Goal: Task Accomplishment & Management: Manage account settings

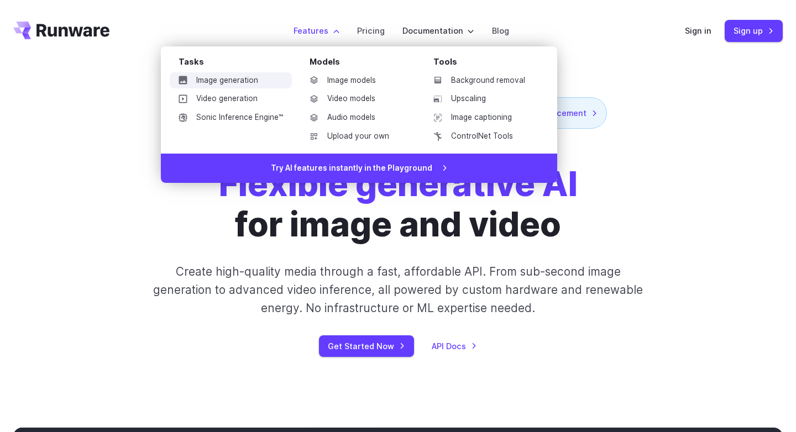
click at [251, 79] on link "Image generation" at bounding box center [231, 80] width 122 height 17
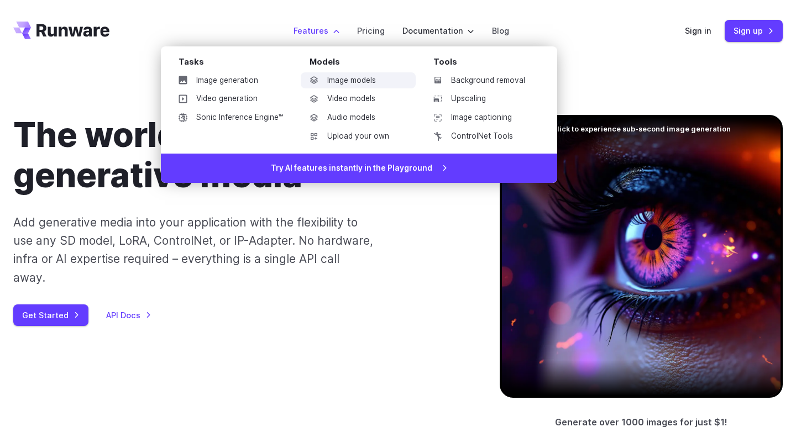
click at [327, 79] on link "Image models" at bounding box center [358, 80] width 115 height 17
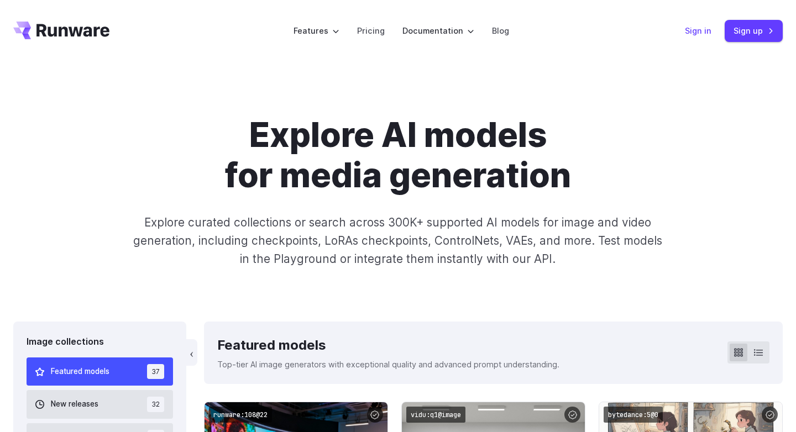
click at [698, 33] on link "Sign in" at bounding box center [698, 30] width 27 height 13
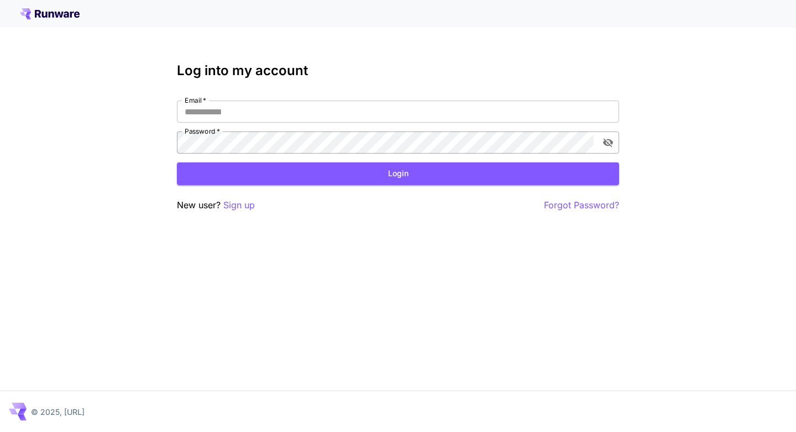
type input "**********"
click at [603, 147] on icon "toggle password visibility" at bounding box center [608, 142] width 11 height 11
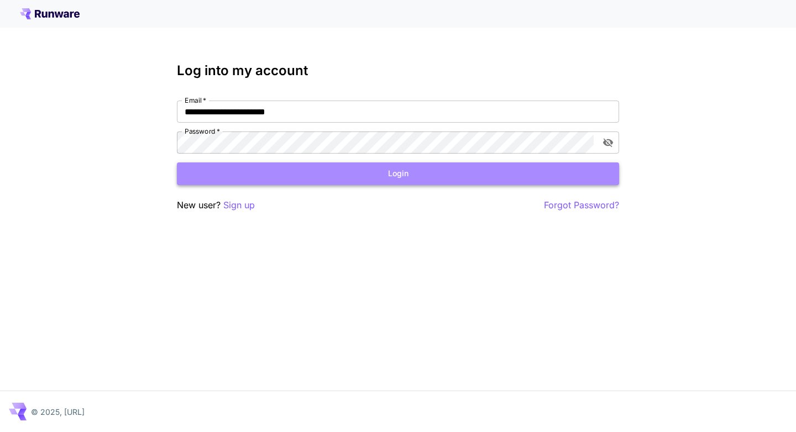
click at [491, 179] on button "Login" at bounding box center [398, 174] width 442 height 23
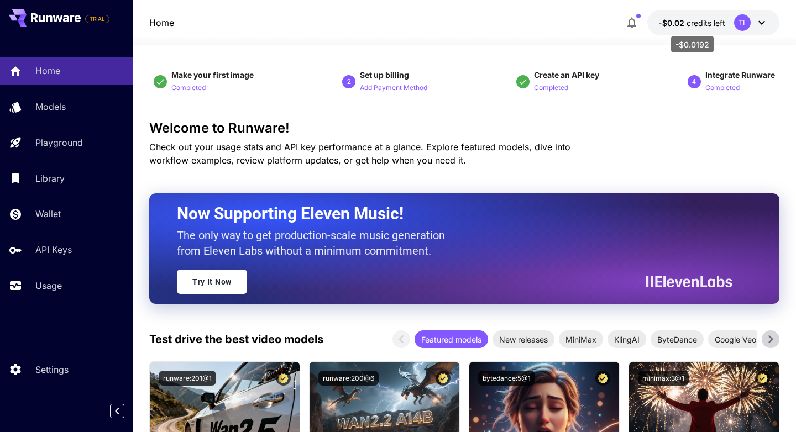
click at [687, 24] on span "credits left" at bounding box center [706, 22] width 39 height 9
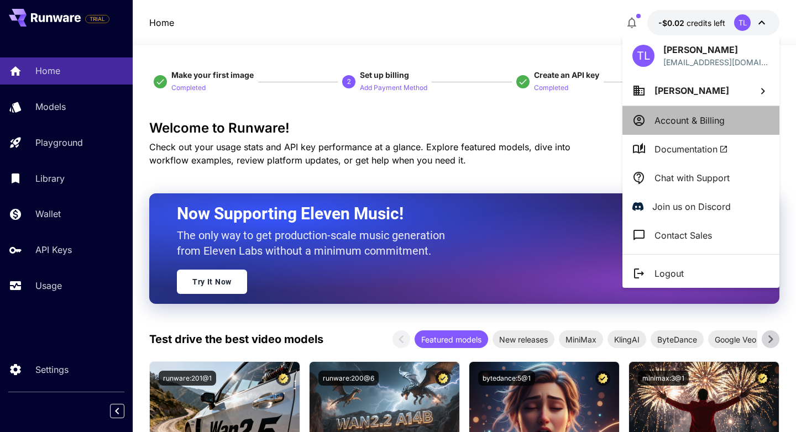
click at [666, 114] on p "Account & Billing" at bounding box center [690, 120] width 70 height 13
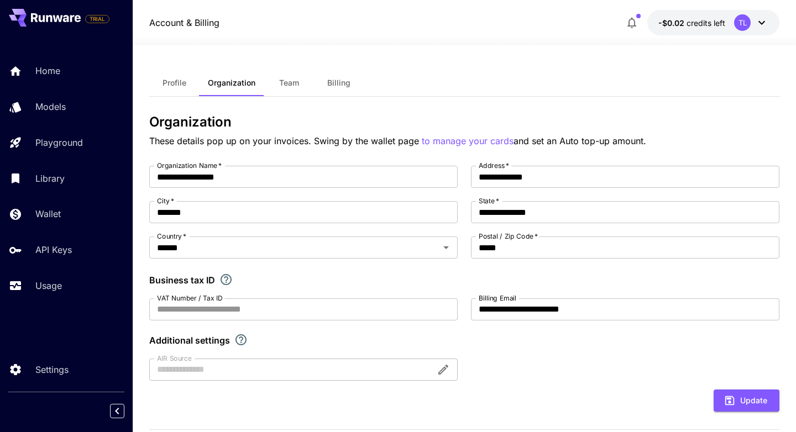
click at [284, 90] on button "Team" at bounding box center [289, 83] width 50 height 27
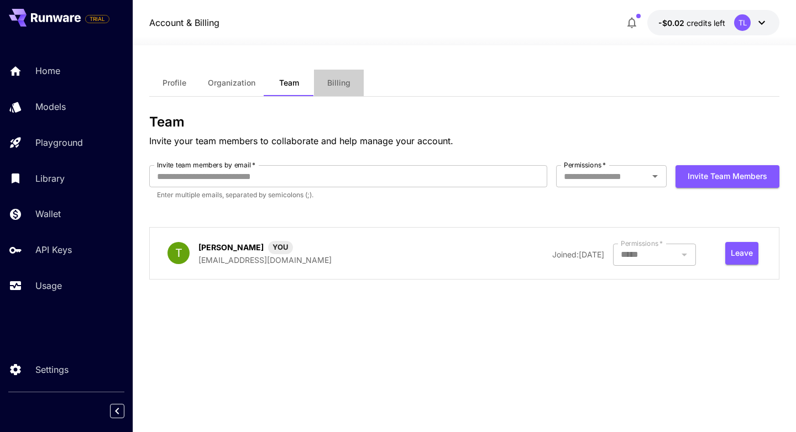
click at [343, 89] on button "Billing" at bounding box center [339, 83] width 50 height 27
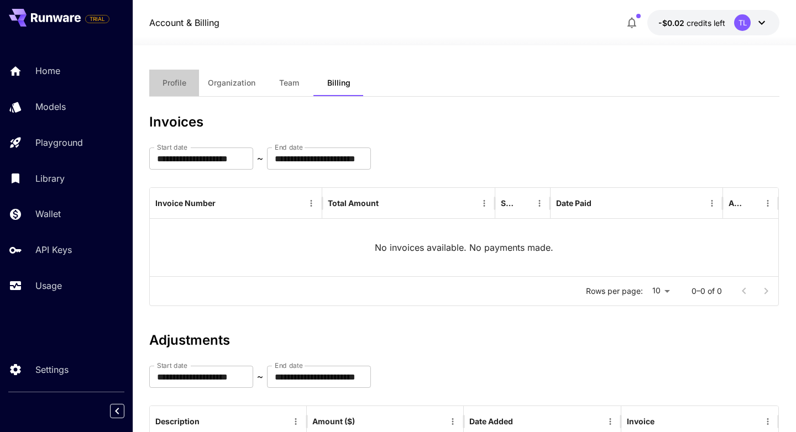
click at [192, 87] on button "Profile" at bounding box center [174, 83] width 50 height 27
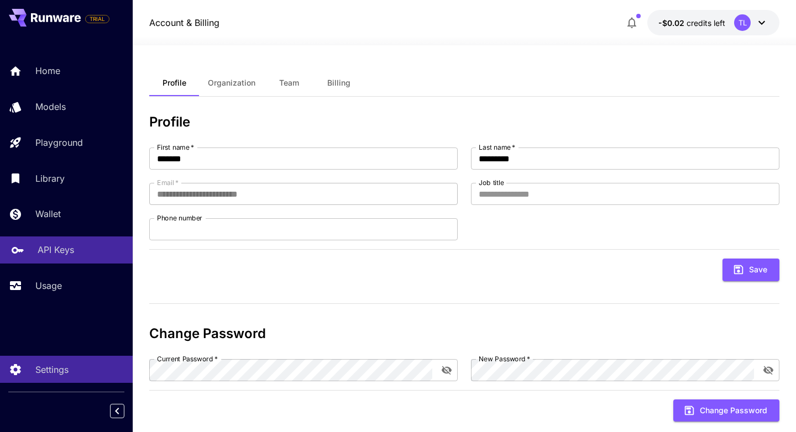
click at [53, 246] on p "API Keys" at bounding box center [56, 249] width 37 height 13
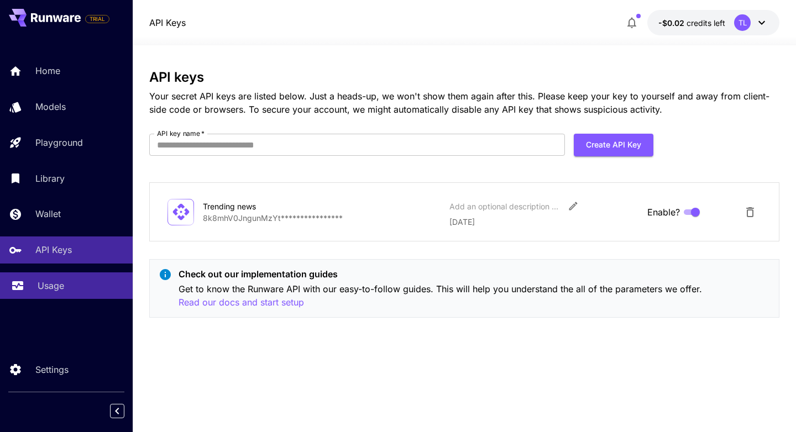
click at [53, 286] on p "Usage" at bounding box center [51, 285] width 27 height 13
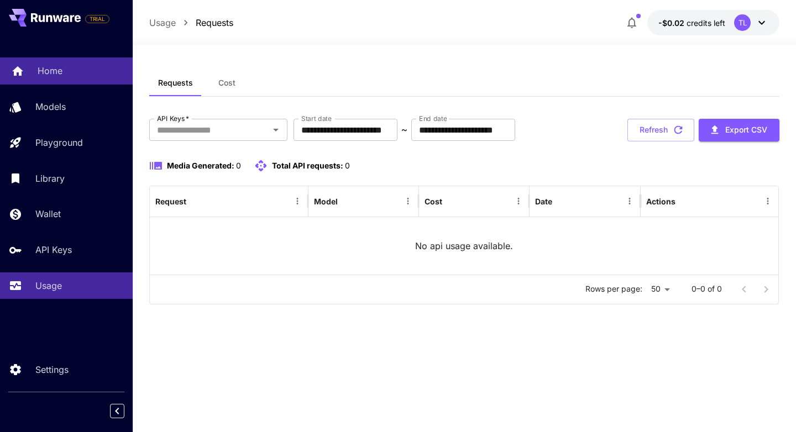
click at [55, 72] on p "Home" at bounding box center [50, 70] width 25 height 13
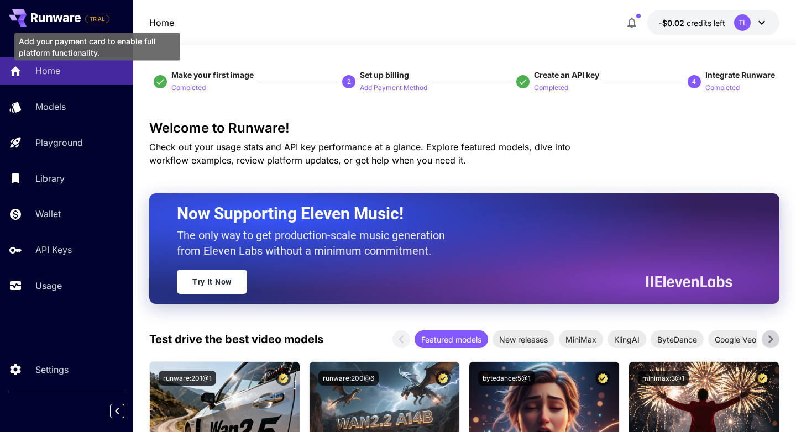
click at [93, 19] on span "TRIAL" at bounding box center [97, 19] width 23 height 8
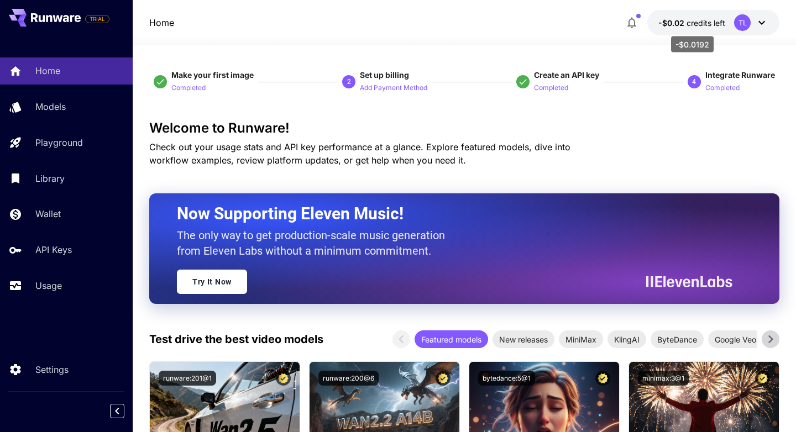
click at [700, 25] on span "credits left" at bounding box center [706, 22] width 39 height 9
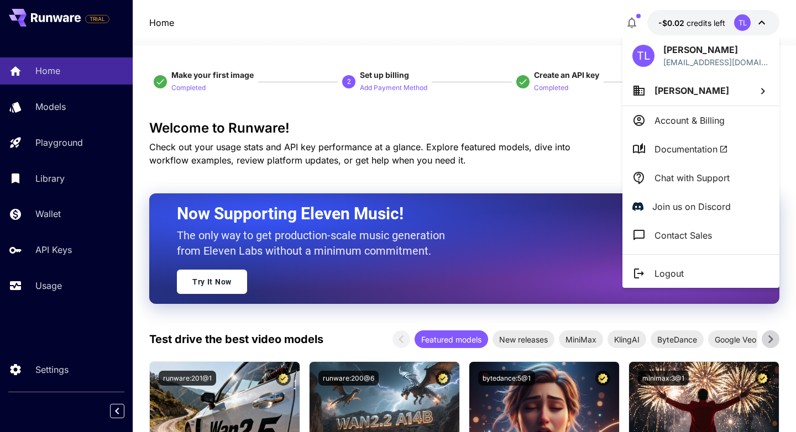
click at [338, 319] on div at bounding box center [398, 216] width 796 height 432
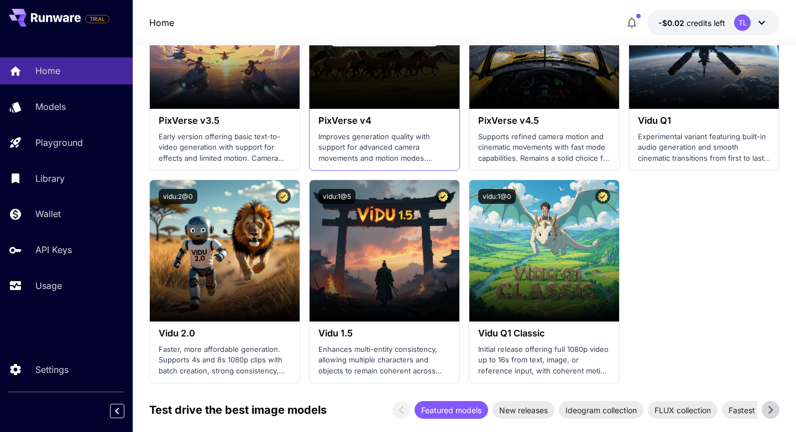
scroll to position [1280, 0]
